Goal: Transaction & Acquisition: Purchase product/service

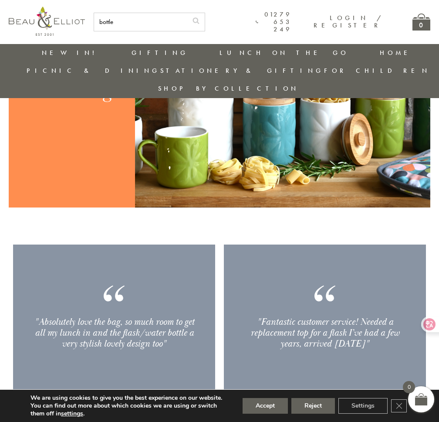
type input "bottle"
click at [187, 13] on button "submit" at bounding box center [195, 20] width 17 height 14
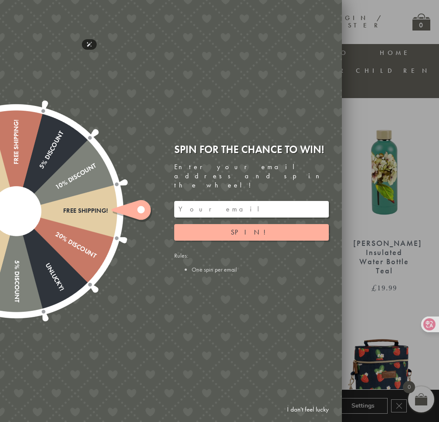
scroll to position [1288, 0]
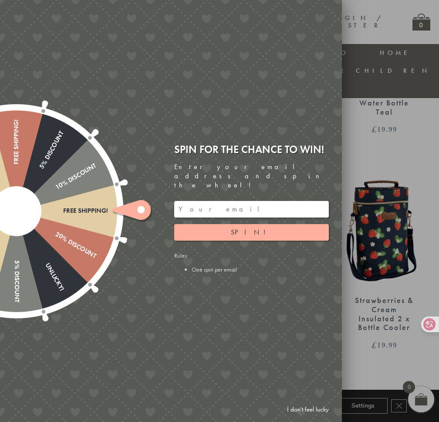
click at [317, 65] on div "Free shipping! 20% Discount Unlucky! 5% Discount 10% Discount Unlucky! 15% Disc…" at bounding box center [122, 211] width 440 height 422
drag, startPoint x: 331, startPoint y: 11, endPoint x: 345, endPoint y: 9, distance: 14.5
click at [332, 10] on div "Free shipping! 20% Discount Unlucky! 5% Discount 10% Discount Unlucky! 15% Disc…" at bounding box center [122, 211] width 440 height 422
click at [345, 8] on div at bounding box center [219, 211] width 439 height 422
click at [312, 411] on link "I don't feel lucky" at bounding box center [308, 409] width 51 height 16
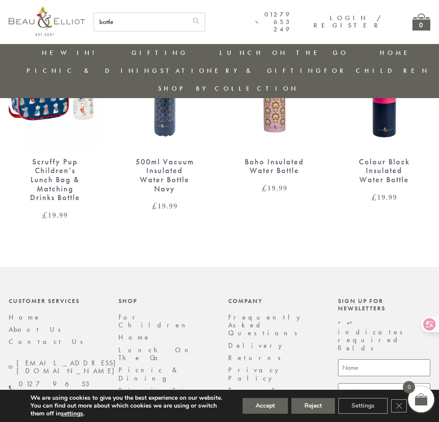
scroll to position [2152, 0]
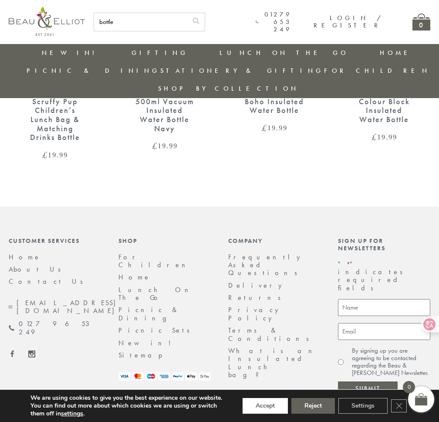
click at [275, 409] on button "Accept" at bounding box center [265, 406] width 45 height 16
